Goal: Transaction & Acquisition: Purchase product/service

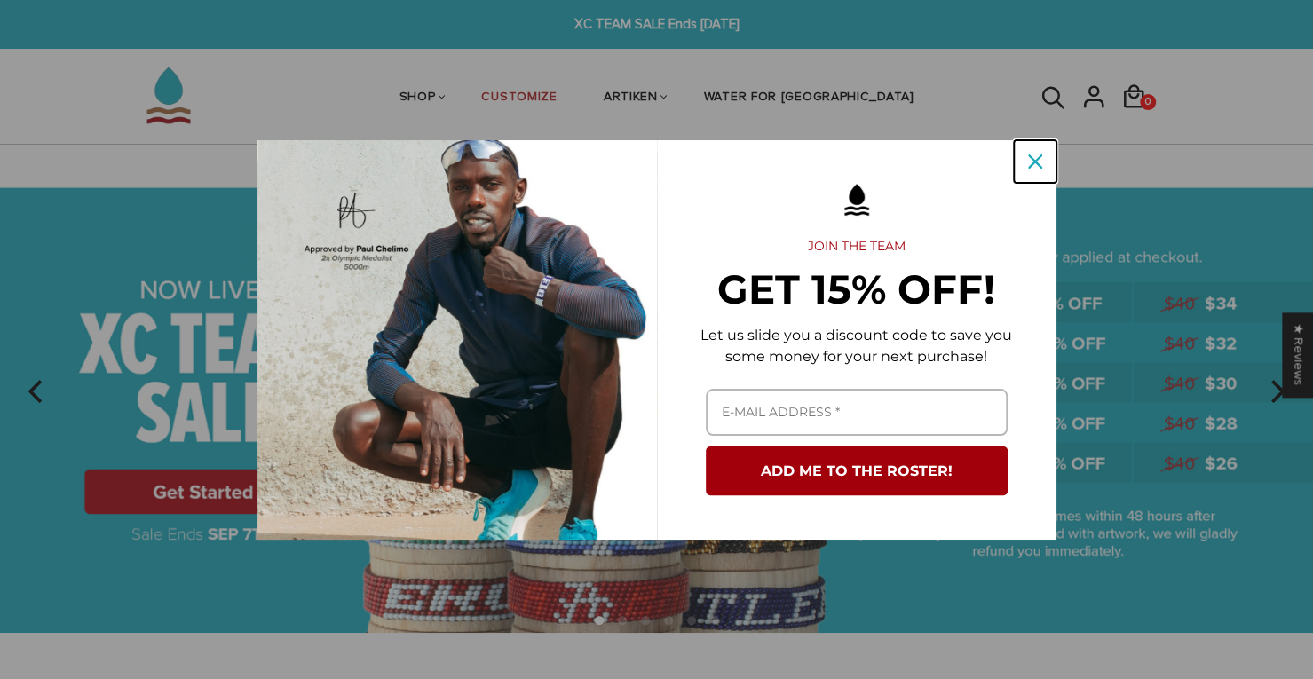
click at [1032, 156] on icon "close icon" at bounding box center [1035, 162] width 14 height 14
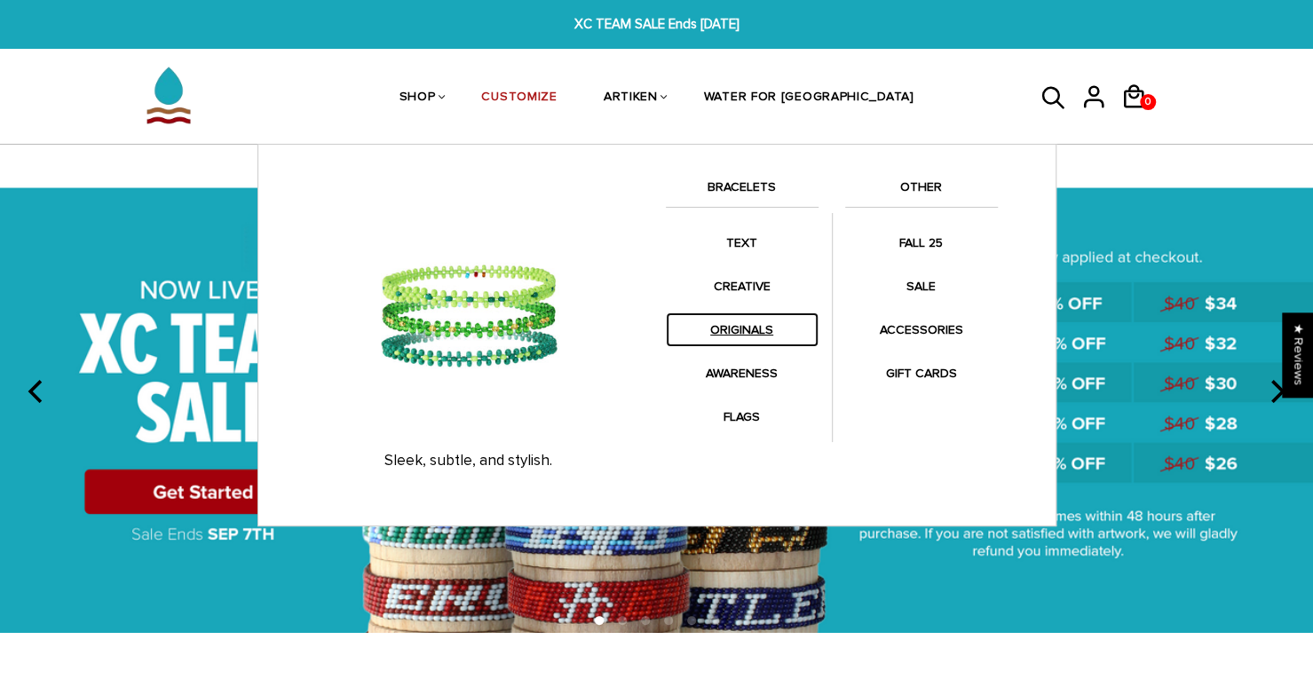
click at [755, 320] on link "ORIGINALS" at bounding box center [742, 330] width 153 height 35
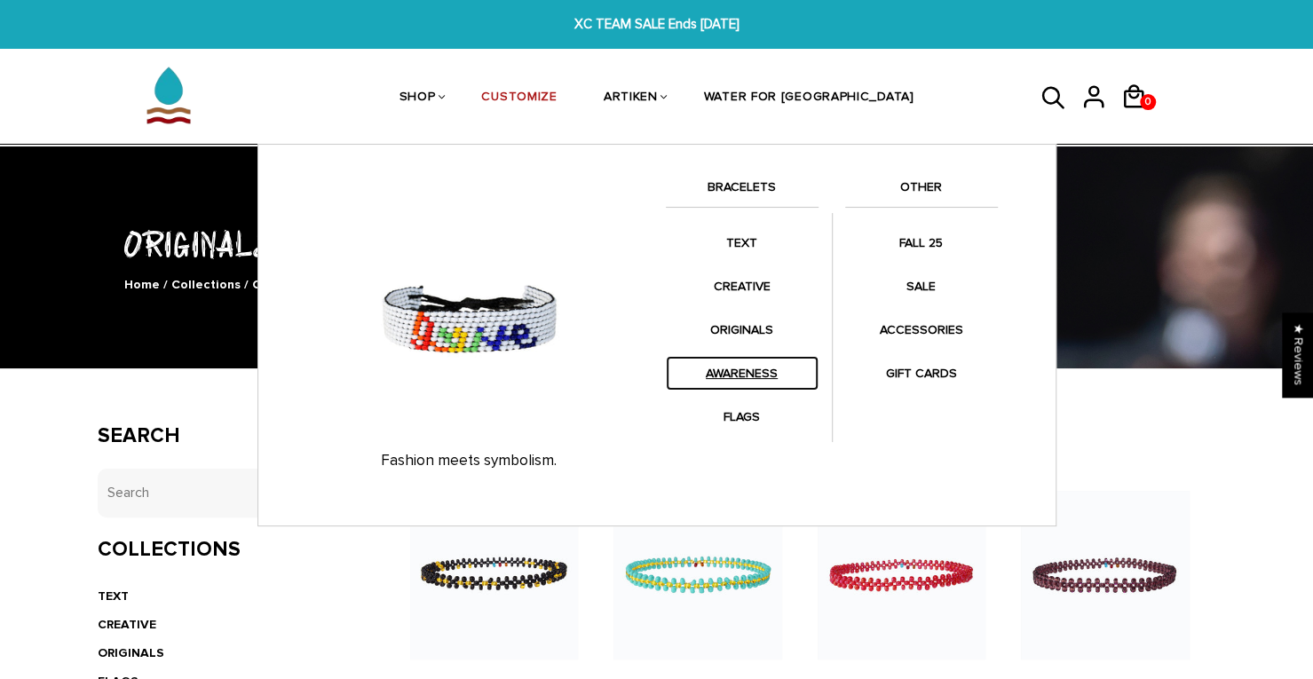
click at [751, 376] on link "AWARENESS" at bounding box center [742, 373] width 153 height 35
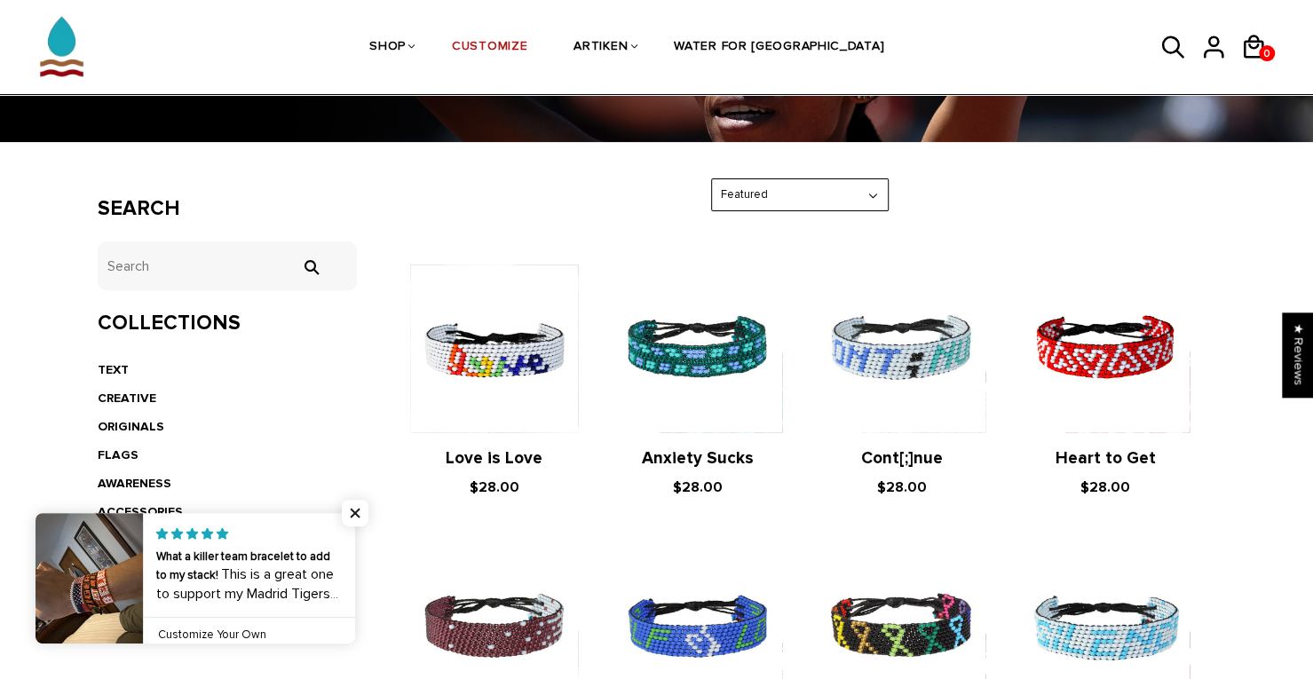
scroll to position [202, 0]
